Goal: Task Accomplishment & Management: Use online tool/utility

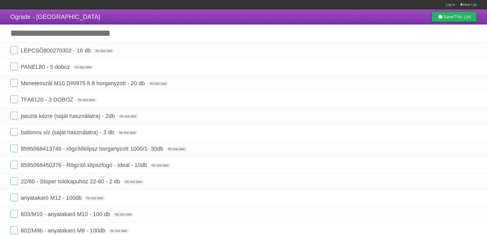
click at [401, 9] on section "Log in New List" at bounding box center [243, 4] width 487 height 9
click at [13, 86] on label at bounding box center [14, 83] width 8 height 8
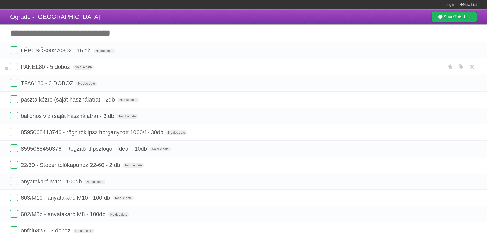
click at [54, 67] on span "PANEL80 - 5 doboz" at bounding box center [46, 67] width 51 height 6
click at [52, 67] on input "**********" at bounding box center [45, 67] width 48 height 7
click at [50, 67] on input "**********" at bounding box center [45, 67] width 48 height 7
type input "**********"
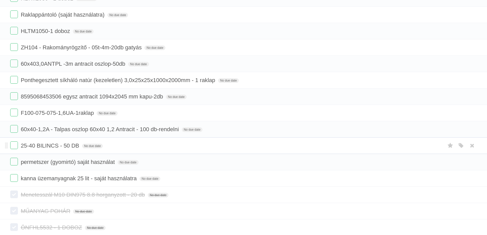
scroll to position [433, 0]
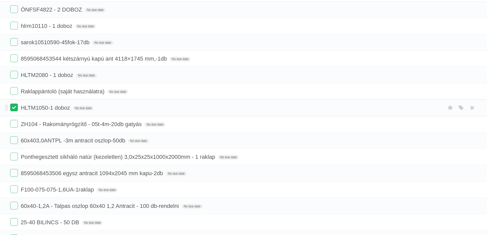
click at [13, 108] on label at bounding box center [14, 107] width 8 height 8
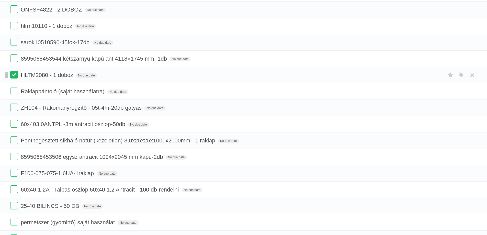
click at [15, 73] on label at bounding box center [14, 75] width 8 height 8
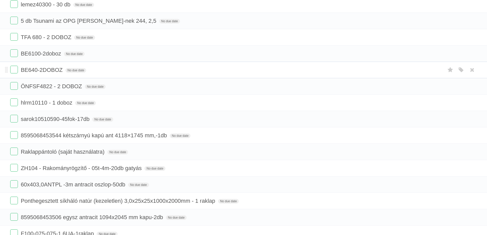
scroll to position [331, 0]
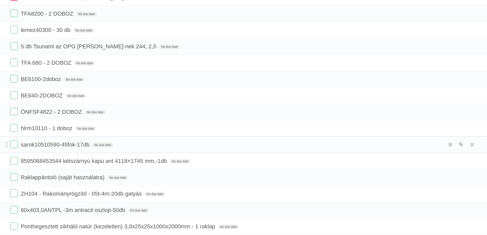
drag, startPoint x: 15, startPoint y: 141, endPoint x: 15, endPoint y: 137, distance: 4.1
click at [15, 141] on label at bounding box center [14, 144] width 8 height 8
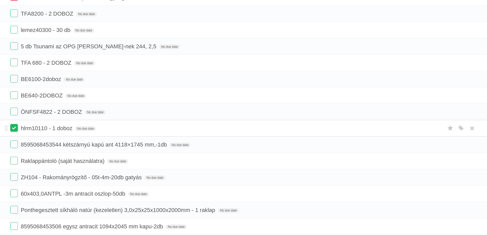
click at [13, 126] on label at bounding box center [14, 128] width 8 height 8
click at [14, 113] on label at bounding box center [14, 112] width 8 height 8
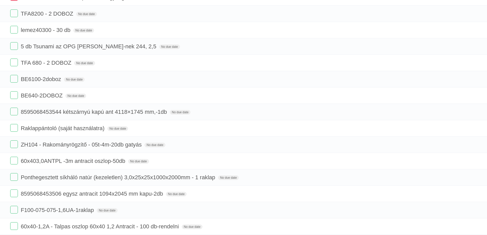
scroll to position [280, 0]
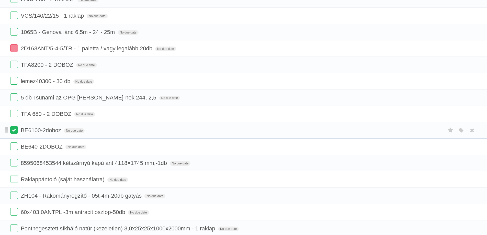
click at [14, 132] on label at bounding box center [14, 130] width 8 height 8
click at [14, 113] on label at bounding box center [14, 114] width 8 height 8
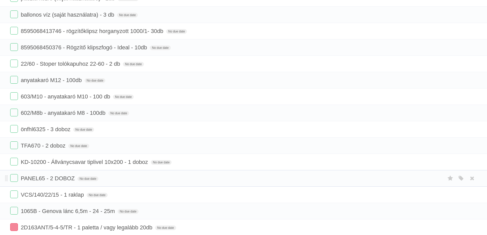
scroll to position [76, 0]
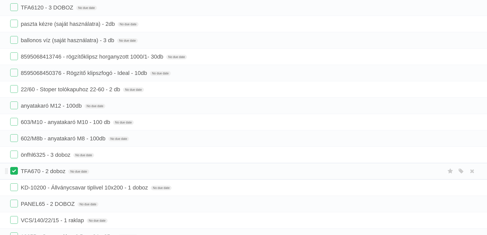
click at [14, 172] on label at bounding box center [14, 171] width 8 height 8
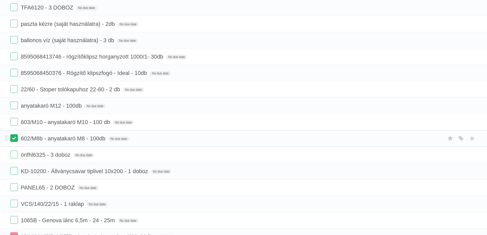
click at [15, 140] on label at bounding box center [14, 138] width 8 height 8
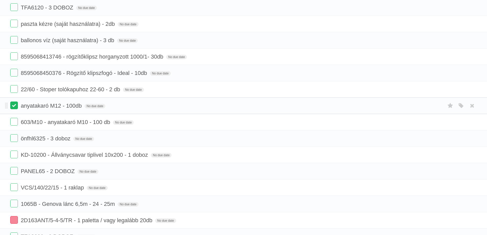
click at [16, 104] on label at bounding box center [14, 105] width 8 height 8
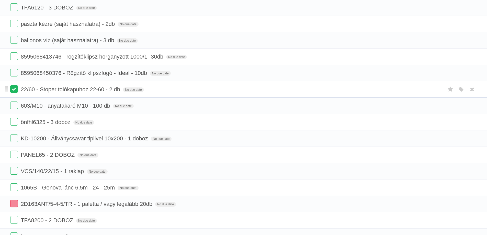
click at [14, 91] on label at bounding box center [14, 89] width 8 height 8
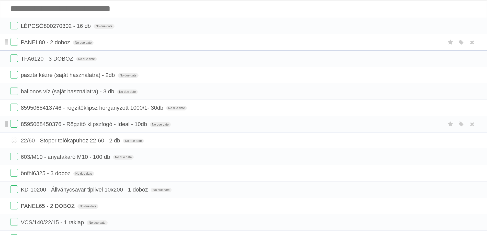
scroll to position [0, 0]
